Goal: Find specific page/section: Find specific page/section

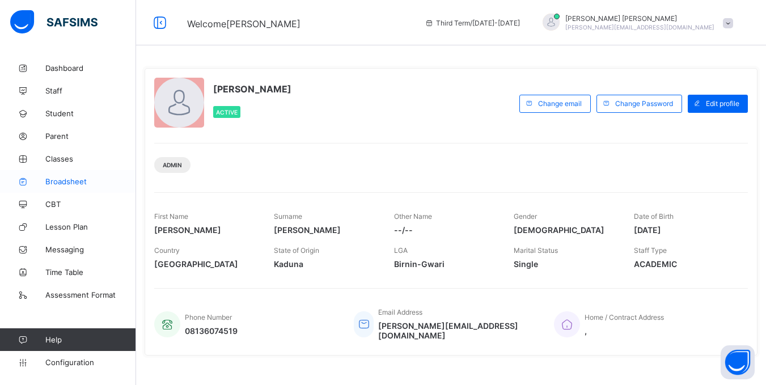
click at [78, 178] on span "Broadsheet" at bounding box center [90, 181] width 91 height 9
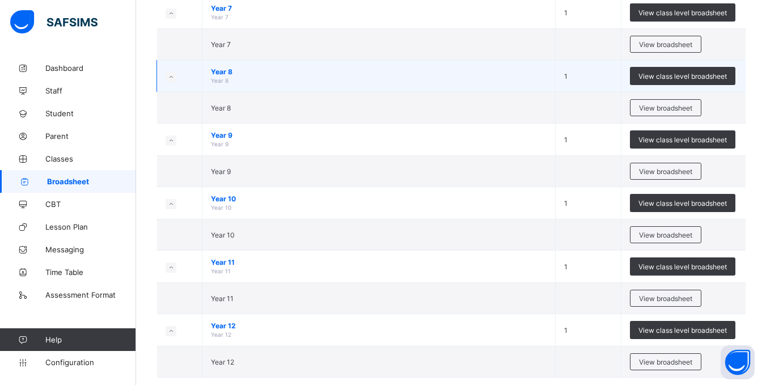
scroll to position [158, 0]
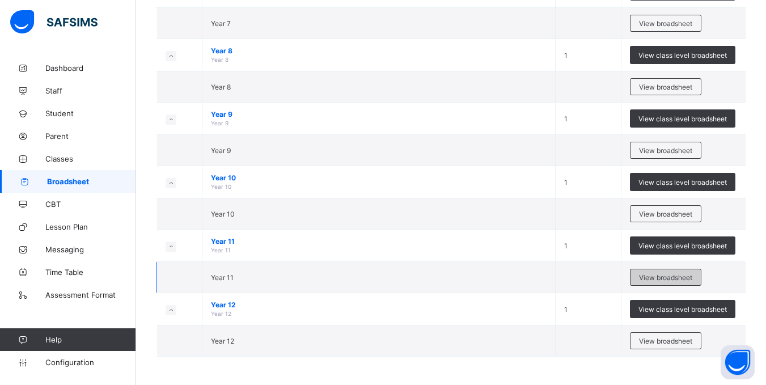
click at [660, 280] on span "View broadsheet" at bounding box center [665, 277] width 53 height 9
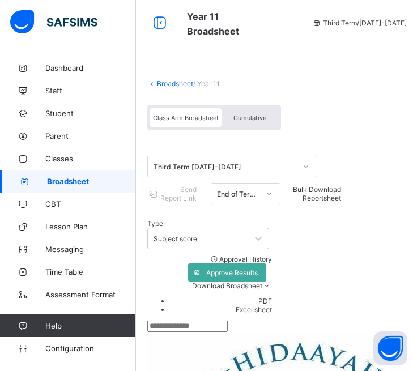
click at [310, 68] on span at bounding box center [274, 73] width 255 height 11
